Goal: Find contact information: Find contact information

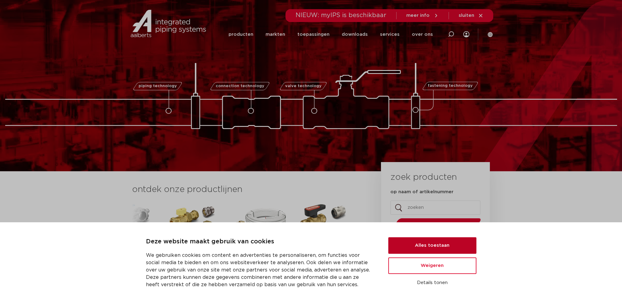
click at [435, 247] on button "Alles toestaan" at bounding box center [432, 245] width 88 height 17
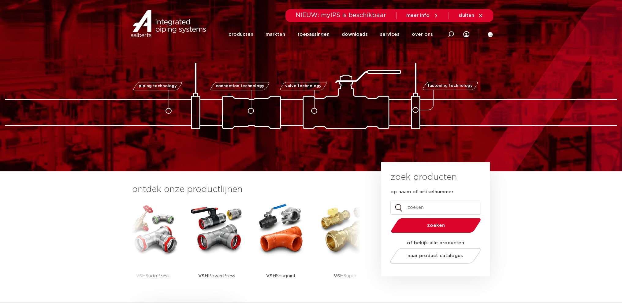
click at [480, 13] on icon at bounding box center [481, 16] width 6 height 6
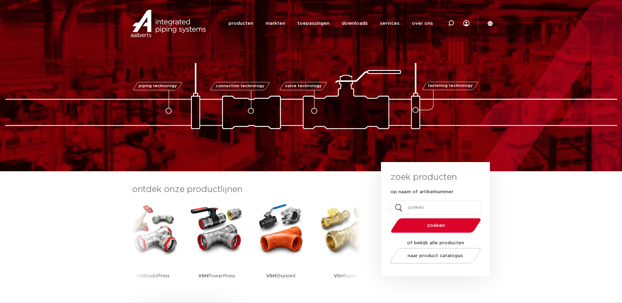
click at [481, 16] on div "Zoeken producten markten toepassingen downloads alle downloads certificaten cad…" at bounding box center [351, 23] width 284 height 47
click at [481, 15] on div "Zoeken producten markten toepassingen downloads alle downloads certificaten cad…" at bounding box center [351, 23] width 284 height 47
click at [466, 15] on div "Zoeken producten markten toepassingen downloads alle downloads certificaten cad…" at bounding box center [351, 23] width 284 height 47
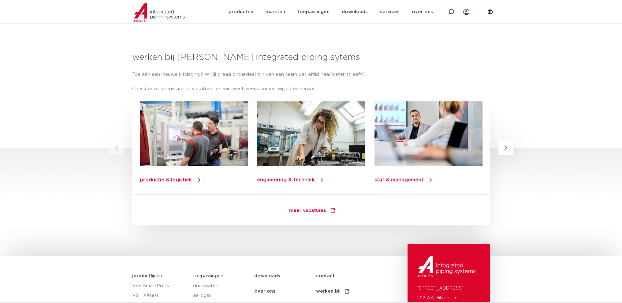
scroll to position [857, 0]
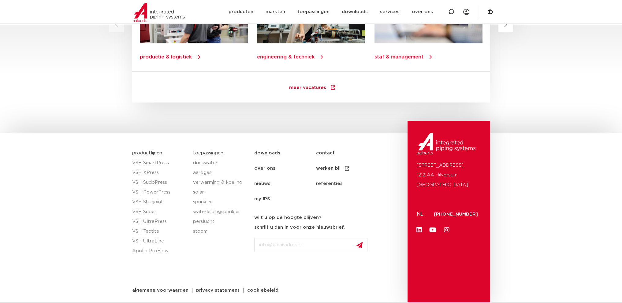
click at [325, 153] on link "contact" at bounding box center [347, 153] width 62 height 15
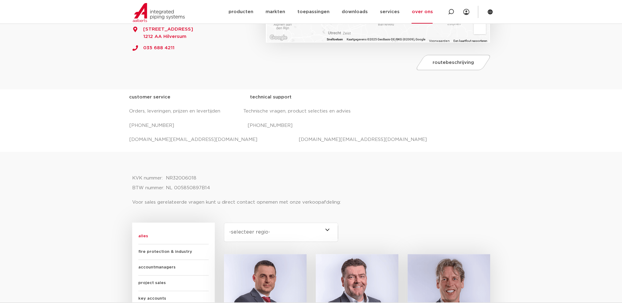
scroll to position [153, 0]
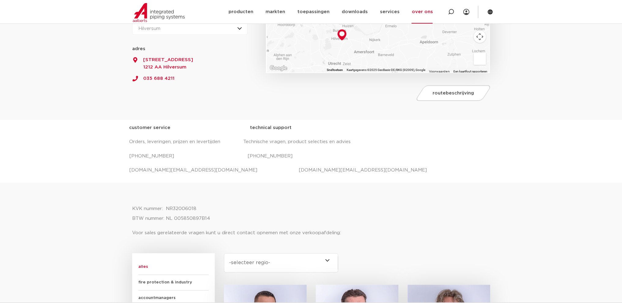
drag, startPoint x: 144, startPoint y: 88, endPoint x: 182, endPoint y: 81, distance: 38.9
click at [187, 80] on div "Voor algemene en technische vragen kunt u contact opnemen met onze Customer Ser…" at bounding box center [196, 22] width 134 height 165
click at [160, 85] on div "Voor algemene en technische vragen kunt u contact opnemen met onze Customer Ser…" at bounding box center [196, 22] width 134 height 165
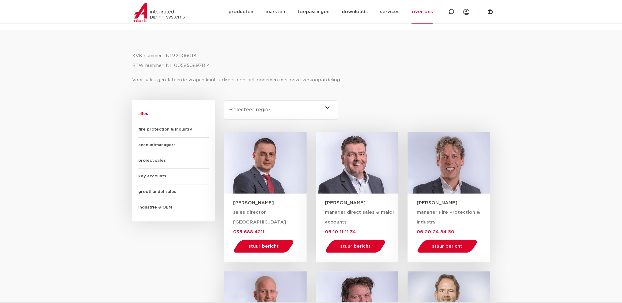
scroll to position [275, 0]
